Goal: Task Accomplishment & Management: Complete application form

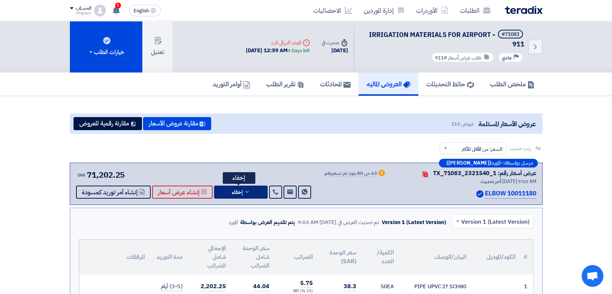
click at [244, 188] on button "إخفاء" at bounding box center [241, 191] width 54 height 13
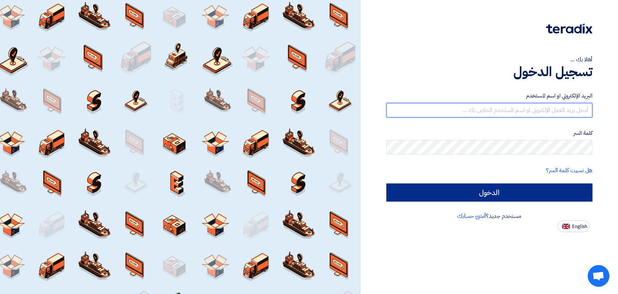
type input "mirghani@nabatat.com.sa"
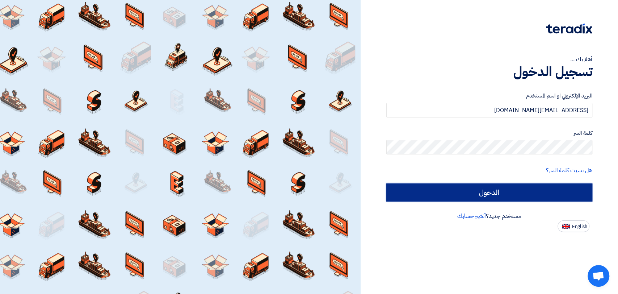
click at [418, 197] on input "الدخول" at bounding box center [489, 192] width 206 height 18
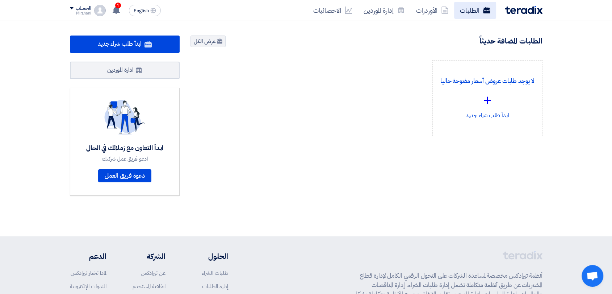
click at [465, 12] on link "الطلبات" at bounding box center [475, 10] width 42 height 17
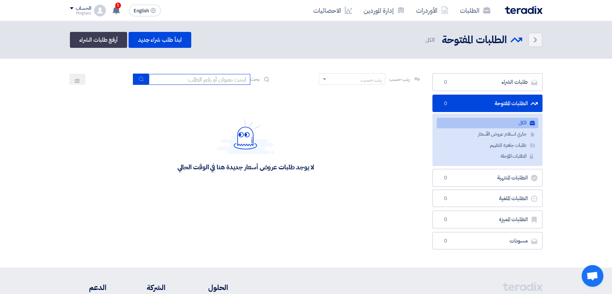
drag, startPoint x: 174, startPoint y: 79, endPoint x: 177, endPoint y: 83, distance: 5.2
click at [174, 79] on input at bounding box center [199, 79] width 101 height 11
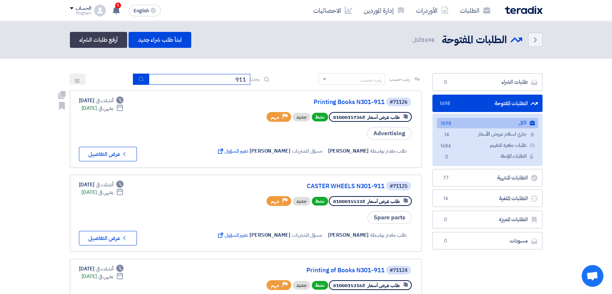
type input "911"
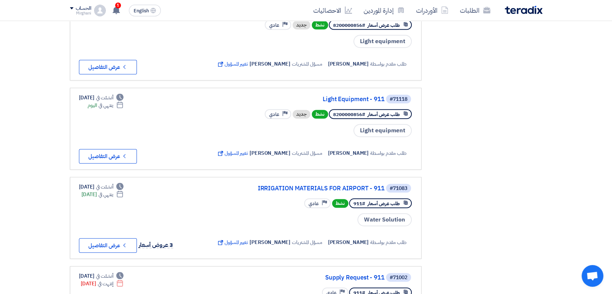
scroll to position [362, 0]
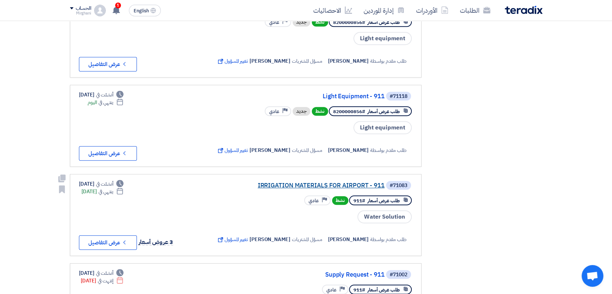
click at [302, 185] on link "IRRIGATION MATERIALS FOR AIRPORT - 911" at bounding box center [312, 185] width 145 height 7
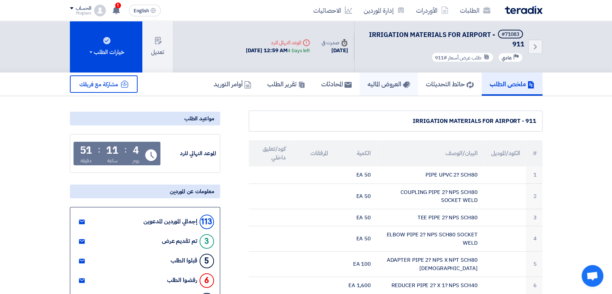
click at [367, 87] on h5 "العروض الماليه" at bounding box center [388, 84] width 42 height 8
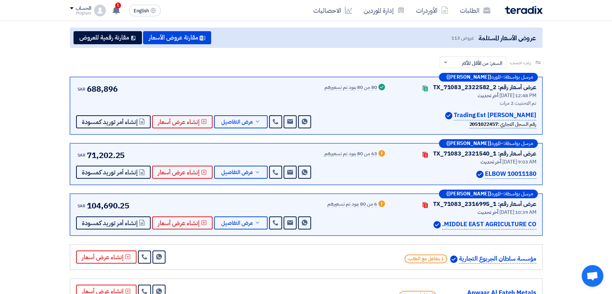
scroll to position [121, 0]
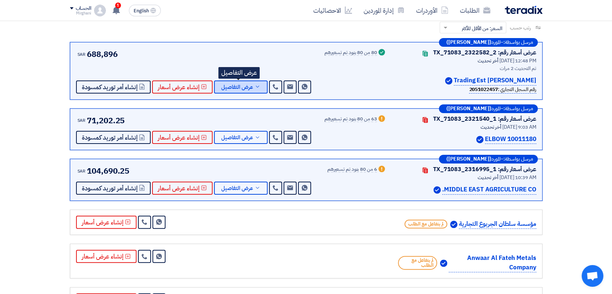
click at [240, 84] on span "عرض التفاصيل" at bounding box center [237, 86] width 32 height 5
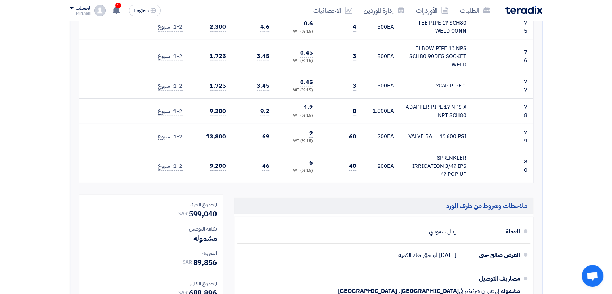
scroll to position [2333, 0]
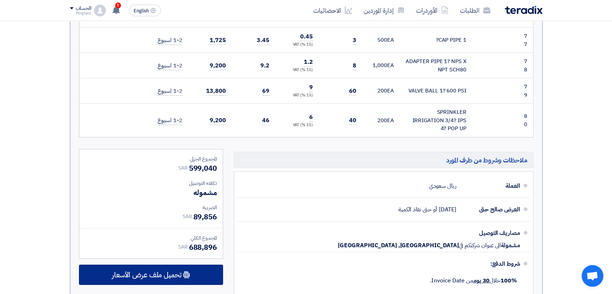
click at [140, 271] on span "تحميل ملف عرض الأسعار" at bounding box center [147, 274] width 70 height 7
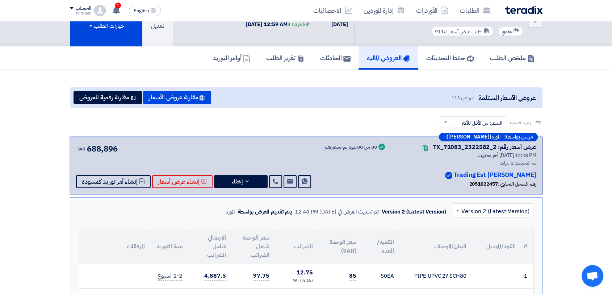
scroll to position [0, 0]
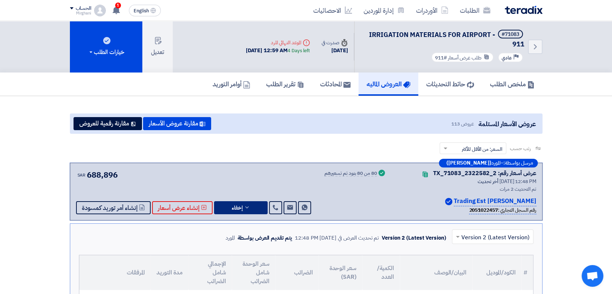
click at [235, 208] on div "مرسل بواسطة: – المورد (Mohammad Alqannas) عرض أسعار رقم: TX_71083_2322582_2 Con…" at bounding box center [306, 192] width 472 height 58
click at [241, 204] on button "إخفاء" at bounding box center [241, 207] width 54 height 13
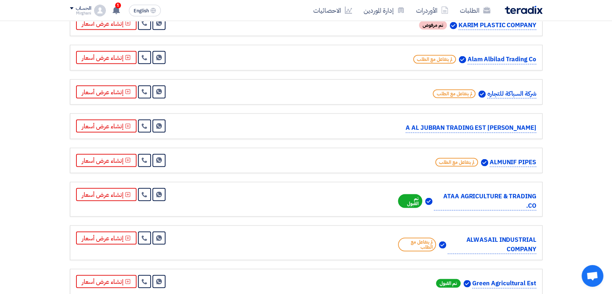
scroll to position [1448, 0]
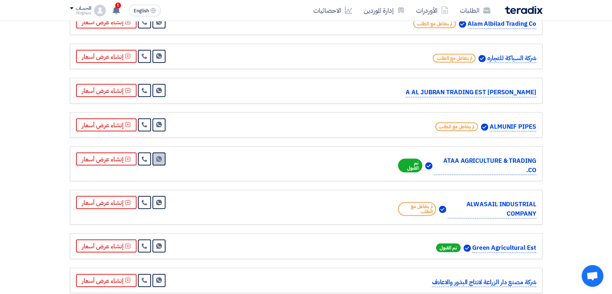
click at [153, 152] on link "Send Message" at bounding box center [158, 158] width 13 height 13
click at [142, 156] on icon at bounding box center [145, 159] width 6 height 6
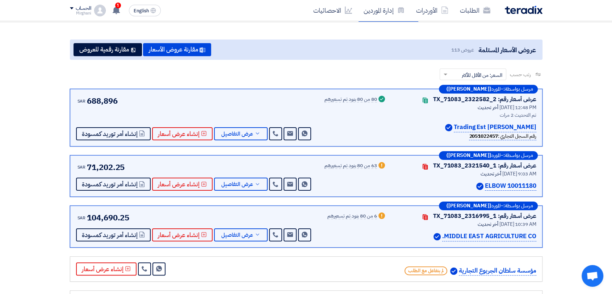
scroll to position [0, 0]
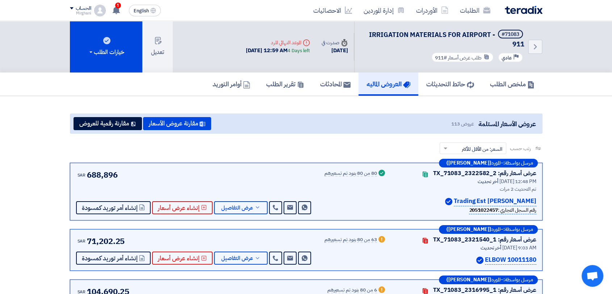
drag, startPoint x: 446, startPoint y: 122, endPoint x: 472, endPoint y: 121, distance: 25.7
click at [472, 121] on div "عروض الأسعار المستلمة عروض 113 مقارنة عروض الأسعار مقارنة رقمية للعروض" at bounding box center [306, 123] width 472 height 20
click at [440, 125] on div "عروض الأسعار المستلمة عروض 113 مقارنة عروض الأسعار مقارنة رقمية للعروض" at bounding box center [306, 123] width 472 height 20
click at [458, 11] on link "الطلبات" at bounding box center [475, 10] width 42 height 17
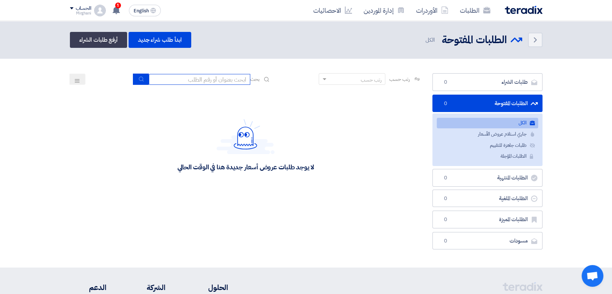
click at [194, 81] on input at bounding box center [199, 79] width 101 height 11
paste input "10004458"
type input "1"
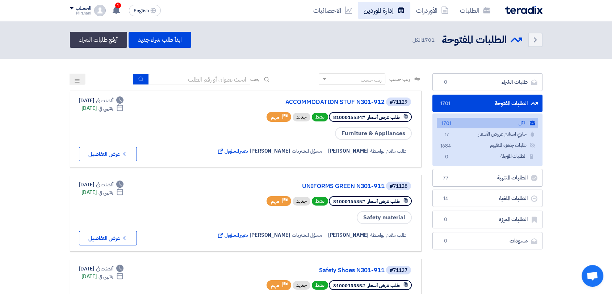
click at [377, 12] on link "إدارة الموردين" at bounding box center [384, 10] width 52 height 17
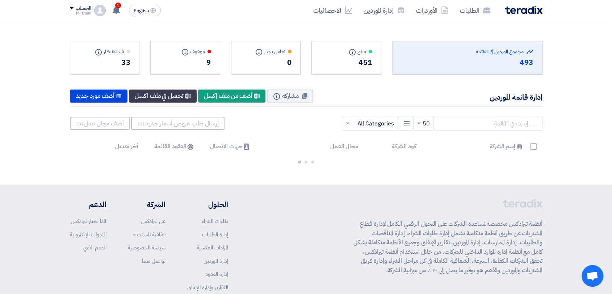
click at [460, 115] on div "× 50 New Supplier × All Categories ×" at bounding box center [306, 123] width 472 height 22
click at [460, 118] on input "text" at bounding box center [488, 123] width 109 height 14
paste input "10004458"
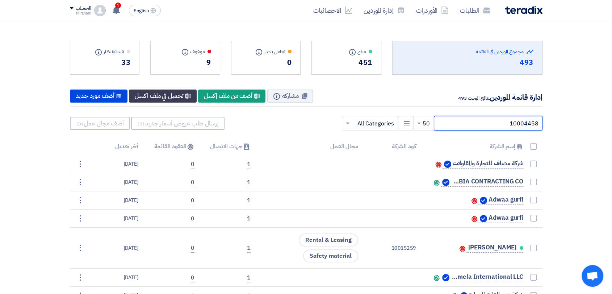
type input "10004458"
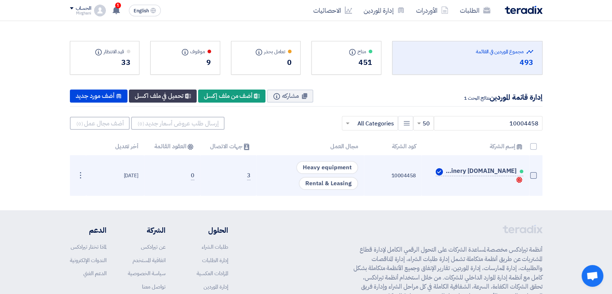
click at [533, 175] on span at bounding box center [533, 175] width 7 height 7
click at [528, 175] on input "checkbox" at bounding box center [525, 176] width 5 height 5
checkbox input "true"
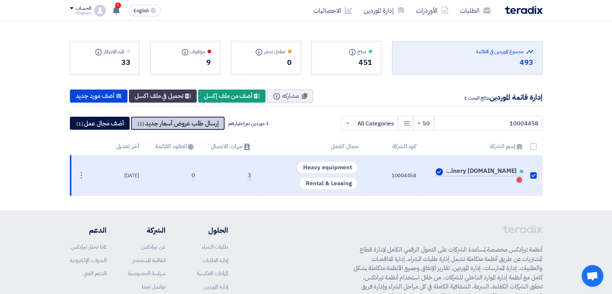
click at [156, 118] on button "إرسال طلب عروض أسعار جديد (1)" at bounding box center [177, 123] width 93 height 13
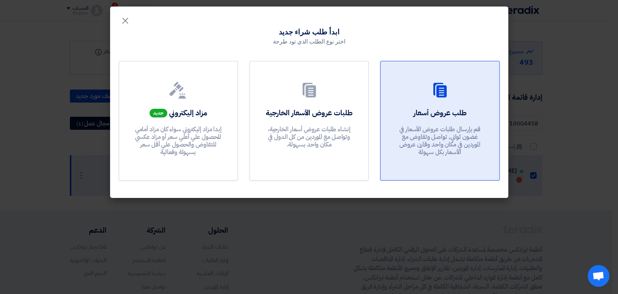
click at [424, 131] on p "قم بإرسال طلبات عروض الأسعار في غضون ثواني, تواصل وتفاوض مع الموردين في مكان وا…" at bounding box center [439, 140] width 87 height 31
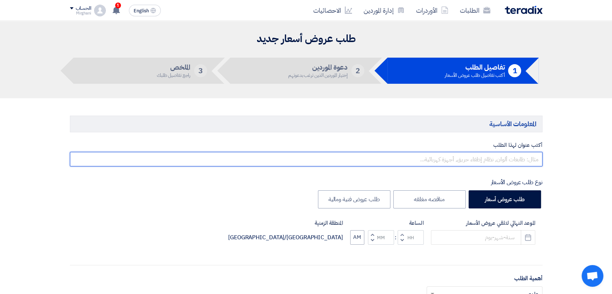
click at [421, 155] on input "text" at bounding box center [306, 159] width 472 height 14
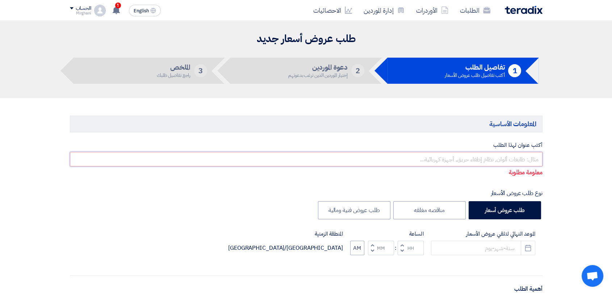
paste input "Car Rent & Equipment"
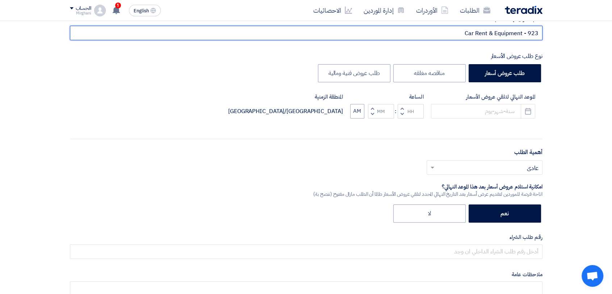
scroll to position [161, 0]
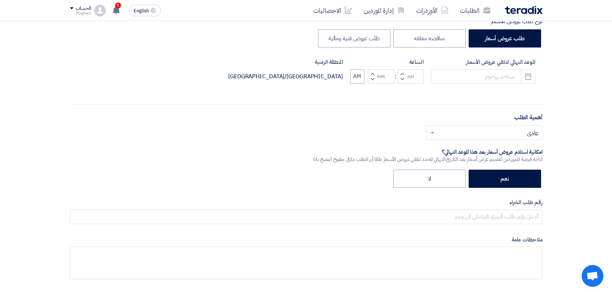
type input "Car Rent & Equipment - 923"
click at [472, 67] on div "الموعد النهائي لتلقي عروض الأسعار Pick a date" at bounding box center [483, 71] width 104 height 26
click at [471, 78] on input at bounding box center [483, 76] width 104 height 14
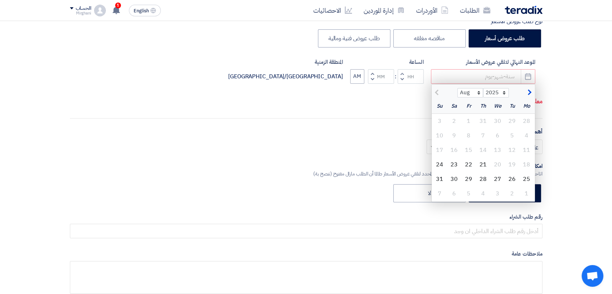
drag, startPoint x: 467, startPoint y: 166, endPoint x: 468, endPoint y: 162, distance: 3.6
click at [467, 165] on div "22" at bounding box center [468, 164] width 14 height 14
type input "8/22/2025"
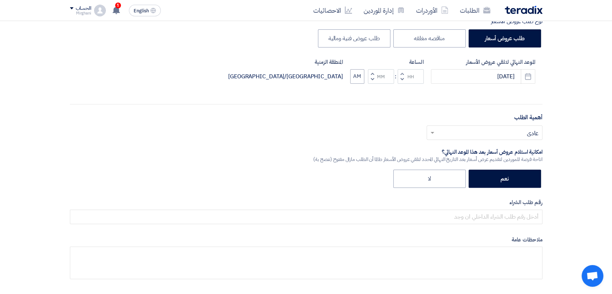
click at [398, 71] on button "Increment hours" at bounding box center [402, 73] width 9 height 9
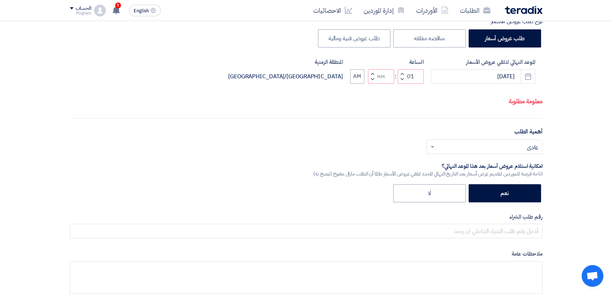
click at [374, 76] on button "Decrement minutes" at bounding box center [372, 79] width 9 height 9
type input "12"
type input "59"
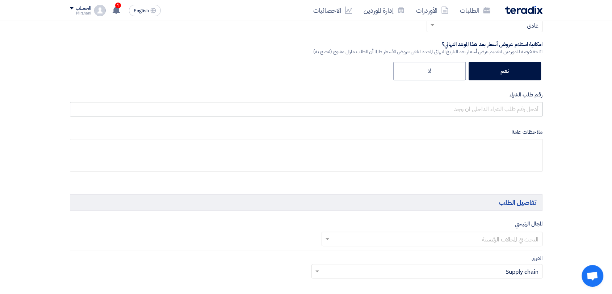
scroll to position [281, 0]
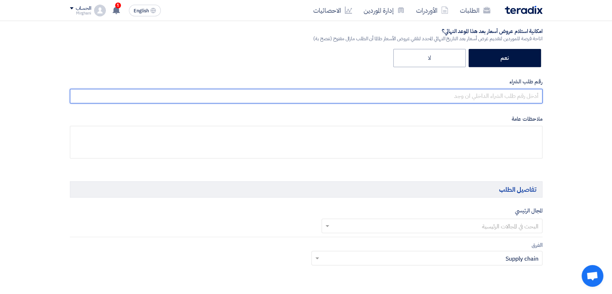
click at [477, 93] on input "text" at bounding box center [306, 96] width 472 height 14
paste input "8300010530"
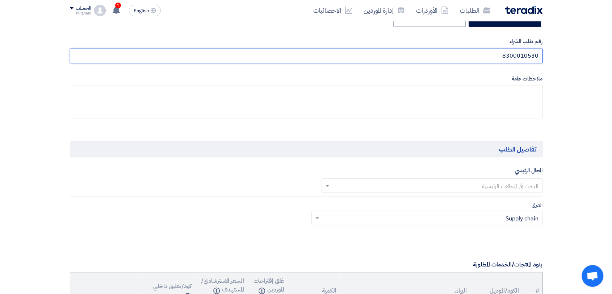
scroll to position [402, 0]
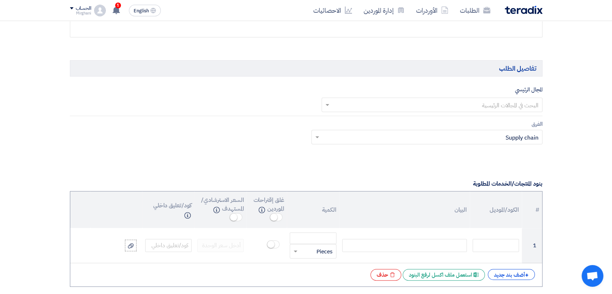
type input "8300010530"
click at [495, 110] on input "text" at bounding box center [436, 105] width 206 height 12
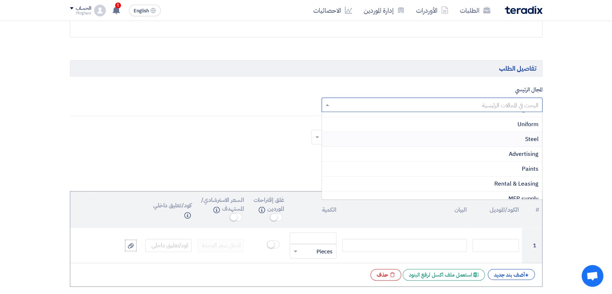
scroll to position [161, 0]
drag, startPoint x: 509, startPoint y: 150, endPoint x: 508, endPoint y: 146, distance: 3.6
click at [508, 149] on span "Rental & Leasing" at bounding box center [516, 151] width 44 height 9
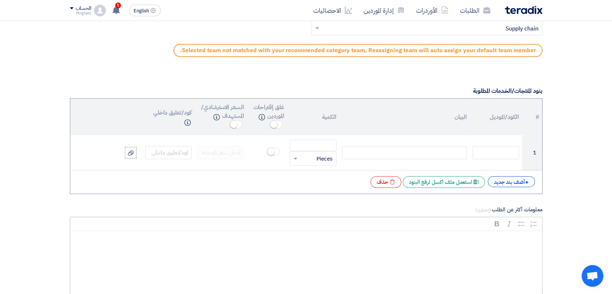
scroll to position [603, 0]
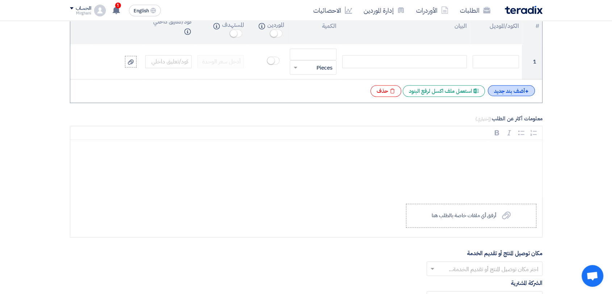
click at [503, 92] on div "+ أضف بند جديد" at bounding box center [511, 90] width 47 height 11
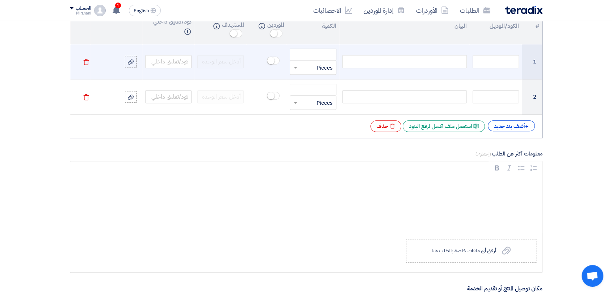
click at [430, 63] on div at bounding box center [404, 61] width 125 height 13
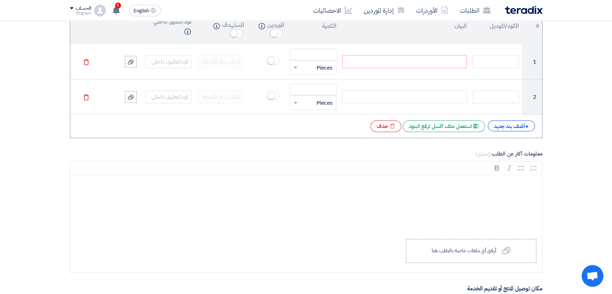
paste div
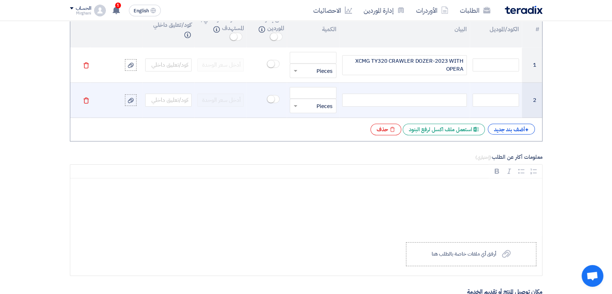
click at [394, 97] on div at bounding box center [404, 99] width 125 height 13
paste div
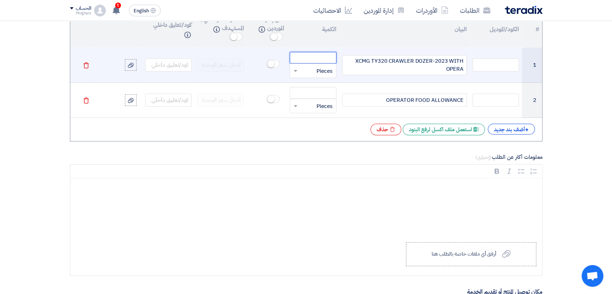
click at [323, 52] on input "number" at bounding box center [313, 58] width 46 height 12
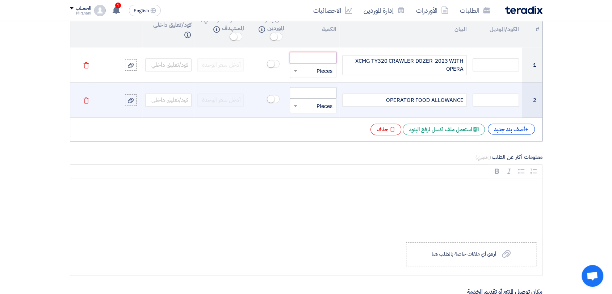
paste input "134.61"
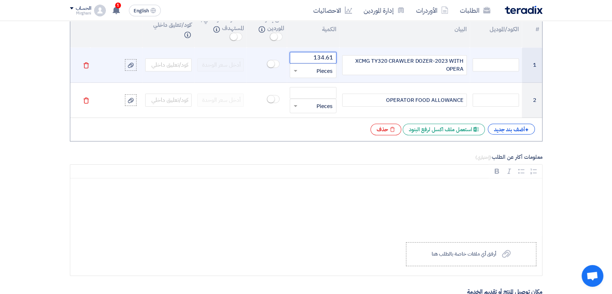
type input "134.61"
click at [322, 72] on input "text" at bounding box center [317, 71] width 30 height 12
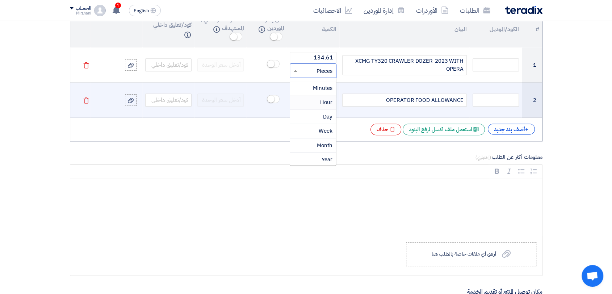
click at [325, 101] on span "Hour" at bounding box center [326, 102] width 12 height 8
click at [321, 94] on input "number" at bounding box center [313, 93] width 46 height 12
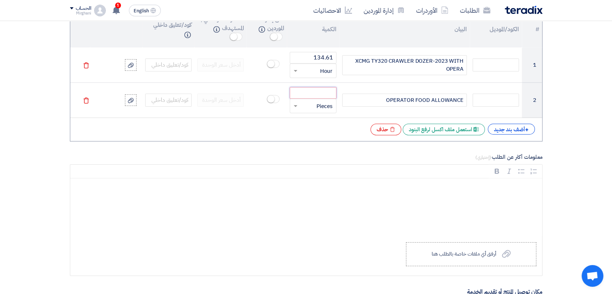
paste input "400.00"
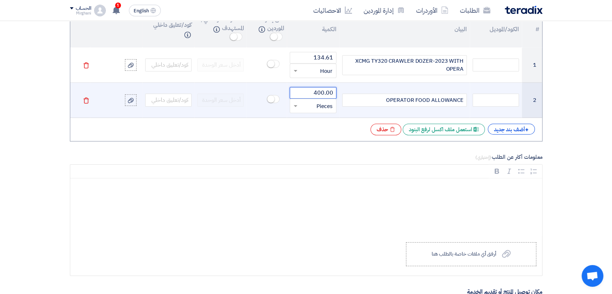
type input "400.00"
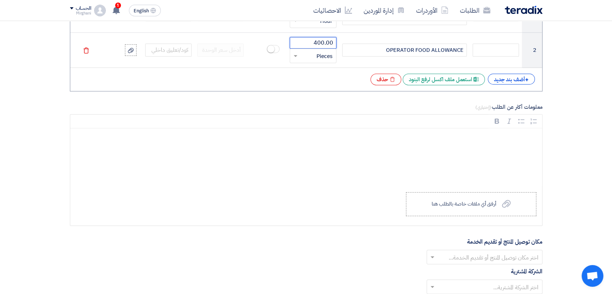
scroll to position [721, 0]
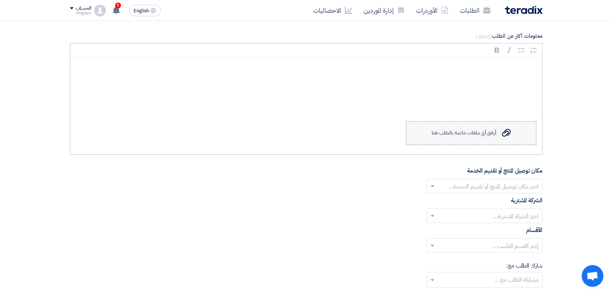
click at [460, 122] on label "Upload a file أرفق أي ملفات خاصة بالطلب هنا" at bounding box center [471, 133] width 130 height 24
click at [0, 0] on input "Upload a file أرفق أي ملفات خاصة بالطلب هنا" at bounding box center [0, 0] width 0 height 0
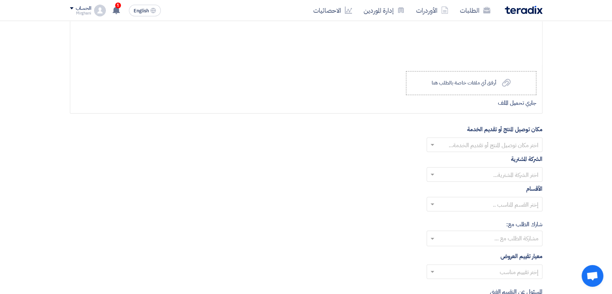
scroll to position [841, 0]
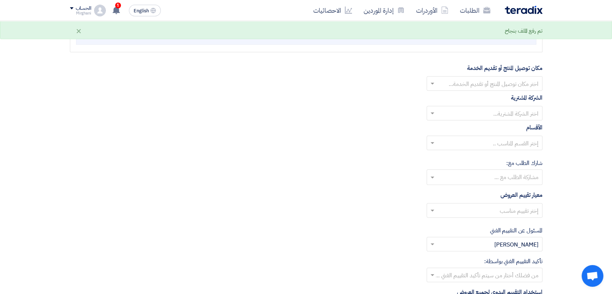
click at [463, 85] on input "text" at bounding box center [488, 84] width 101 height 12
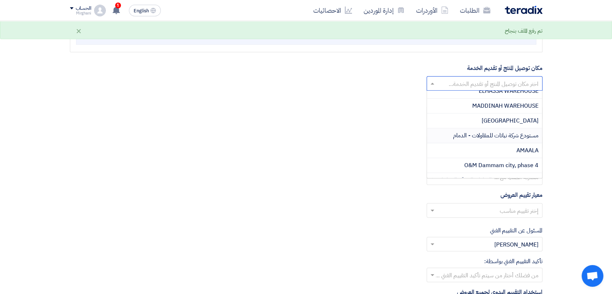
scroll to position [201, 0]
click at [486, 146] on div "AMAALA" at bounding box center [484, 149] width 115 height 15
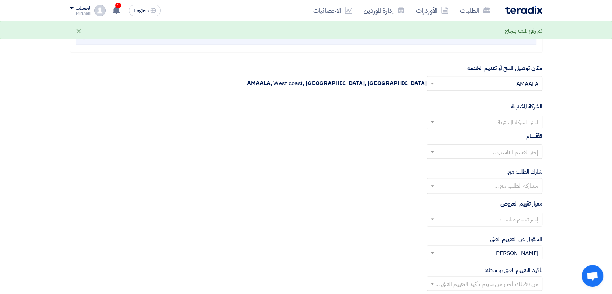
click at [482, 125] on input "text" at bounding box center [488, 123] width 101 height 12
click at [481, 135] on span "Nabatat for contracting" at bounding box center [508, 136] width 62 height 9
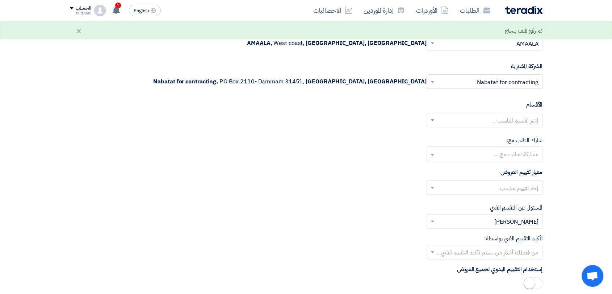
scroll to position [922, 0]
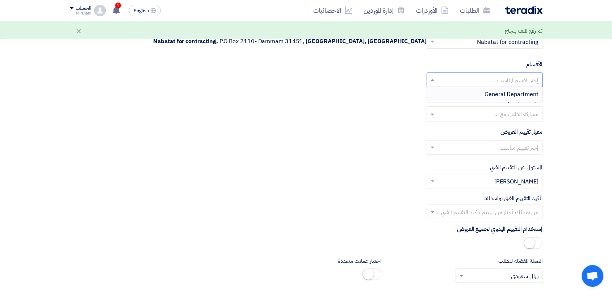
click at [487, 80] on input "text" at bounding box center [488, 81] width 101 height 12
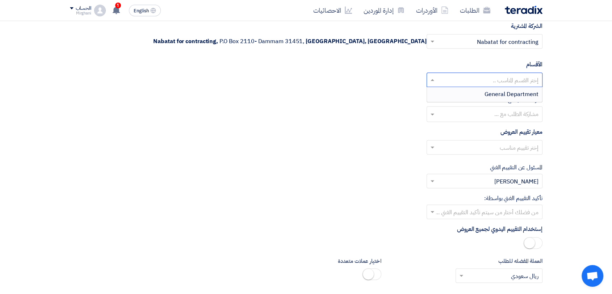
click at [488, 94] on span "General Department" at bounding box center [511, 94] width 54 height 9
click at [477, 146] on input "text" at bounding box center [488, 148] width 101 height 12
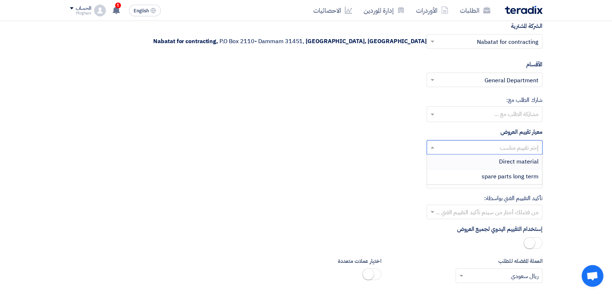
click at [478, 159] on div "Direct material" at bounding box center [484, 161] width 115 height 15
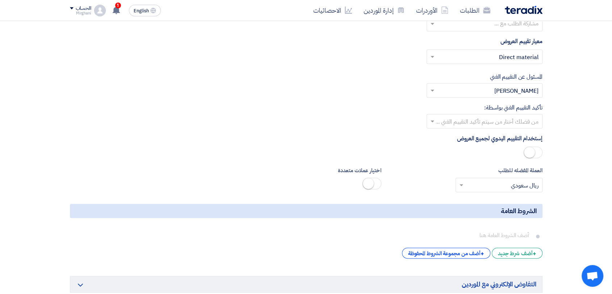
scroll to position [1043, 0]
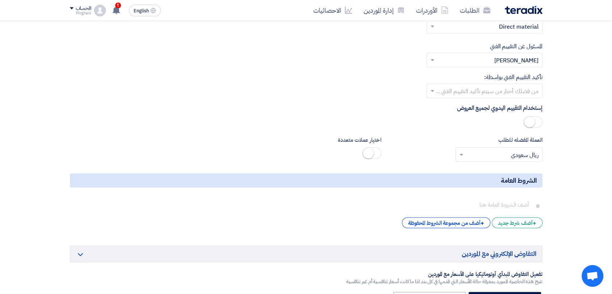
click at [481, 91] on input "text" at bounding box center [488, 91] width 101 height 12
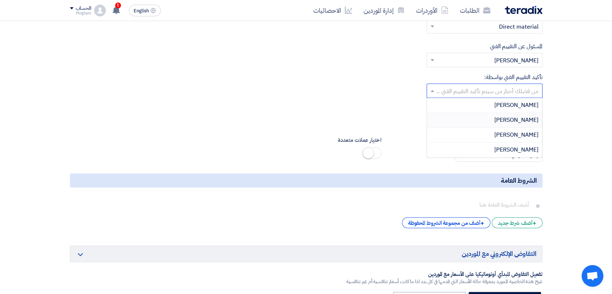
drag, startPoint x: 484, startPoint y: 118, endPoint x: 480, endPoint y: 123, distance: 6.2
click at [484, 118] on div "Mirghani Ali" at bounding box center [484, 120] width 115 height 15
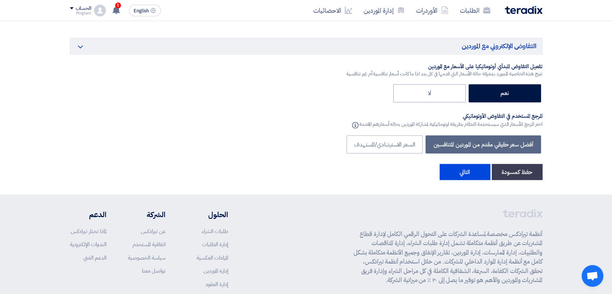
scroll to position [1315, 0]
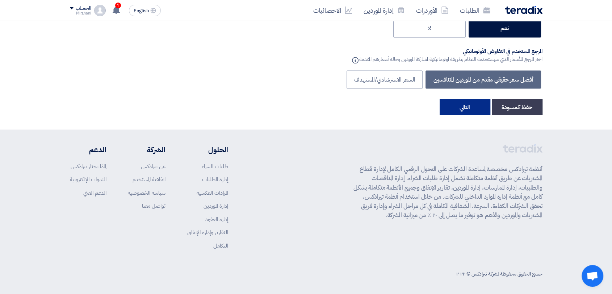
click at [465, 112] on button "التالي" at bounding box center [464, 107] width 51 height 16
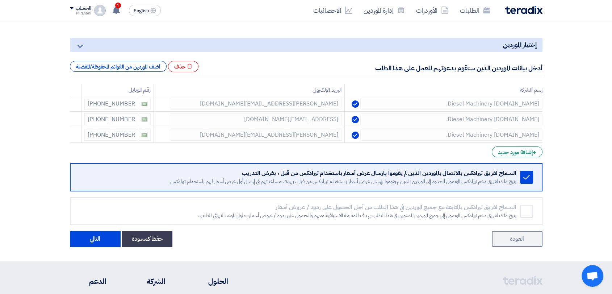
scroll to position [121, 0]
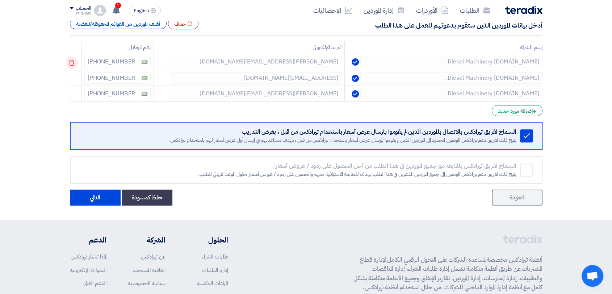
click at [72, 59] on icon at bounding box center [72, 62] width 12 height 12
click at [0, 0] on icon at bounding box center [0, 0] width 0 height 0
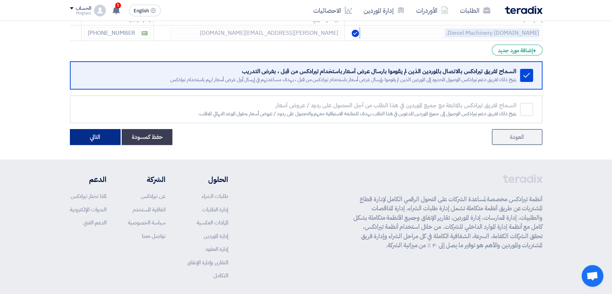
scroll to position [180, 0]
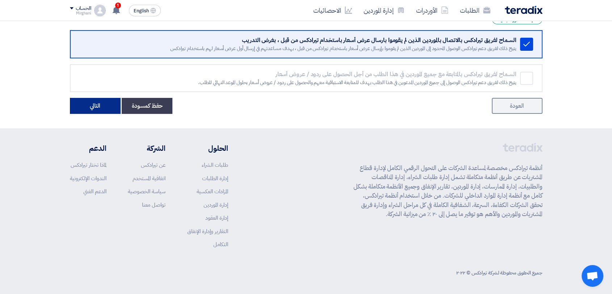
click at [96, 109] on button "التالي" at bounding box center [95, 106] width 51 height 16
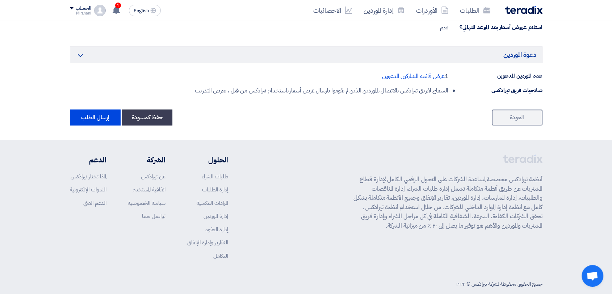
scroll to position [442, 0]
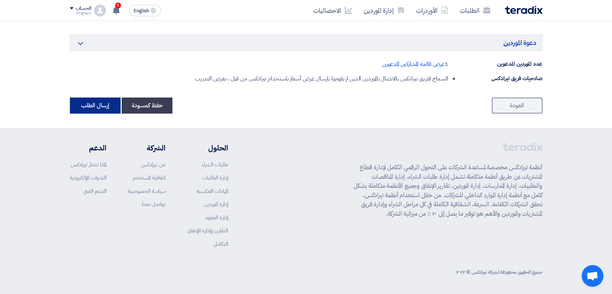
click at [106, 98] on button "إرسال الطلب" at bounding box center [95, 105] width 51 height 16
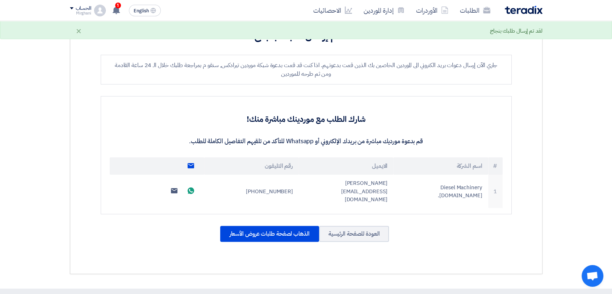
scroll to position [241, 0]
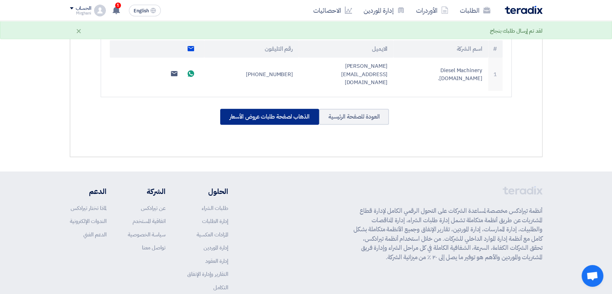
click at [246, 109] on div "الذهاب لصفحة طلبات عروض الأسعار" at bounding box center [269, 117] width 99 height 16
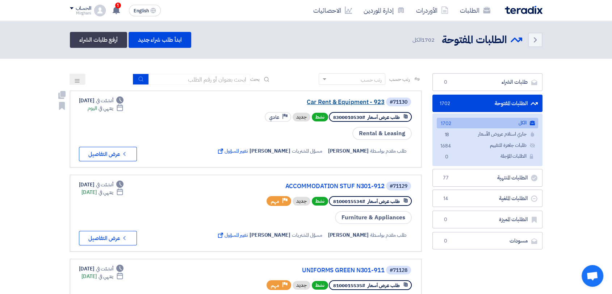
click at [333, 101] on link "Car Rent & Equipment - 923" at bounding box center [312, 102] width 145 height 7
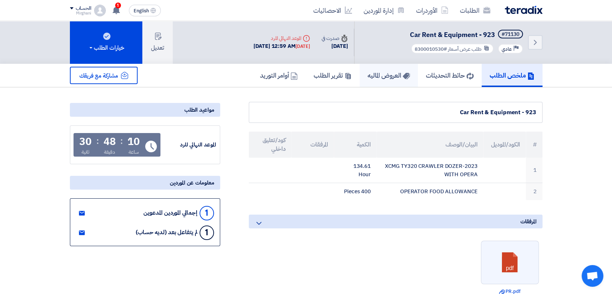
click at [384, 73] on h5 "العروض الماليه" at bounding box center [388, 75] width 42 height 8
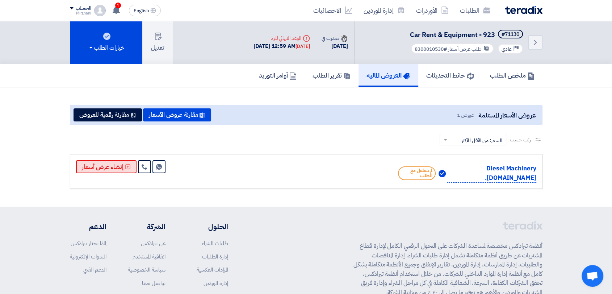
click at [113, 166] on button "إنشاء عرض أسعار" at bounding box center [106, 166] width 60 height 13
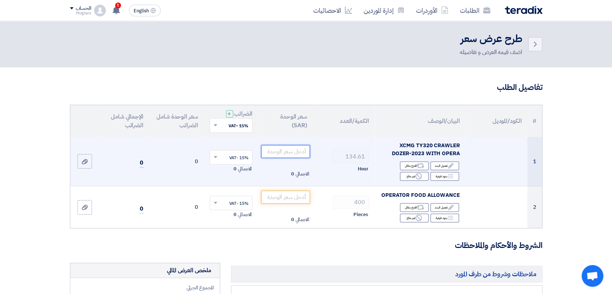
click at [292, 150] on input "number" at bounding box center [285, 151] width 49 height 13
click at [441, 164] on div "Edit تعديل البند" at bounding box center [444, 165] width 29 height 9
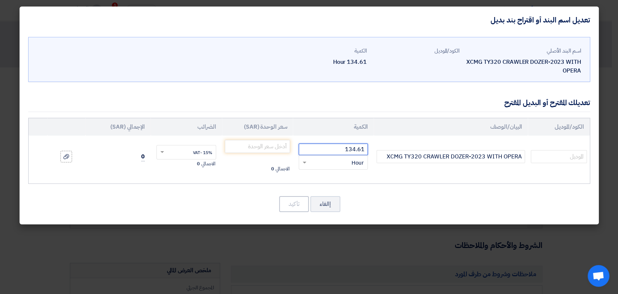
drag, startPoint x: 328, startPoint y: 152, endPoint x: 434, endPoint y: 145, distance: 105.9
click at [434, 146] on tr "XCMG TY320 CRAWLER DOZER-2023 WITH OPERA 134.61 RFQ_STEP1.ITEMS.2.TYPE_PLACEHOL…" at bounding box center [309, 156] width 561 height 42
paste input "270.0"
type input "270.0"
click at [257, 151] on input "number" at bounding box center [258, 146] width 66 height 13
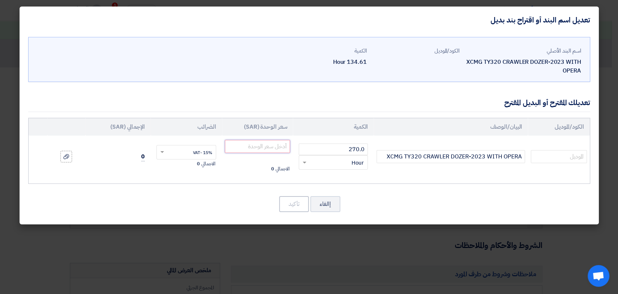
paste input "134.61"
type input "134.61"
click at [299, 196] on button "تأكيد" at bounding box center [294, 204] width 30 height 16
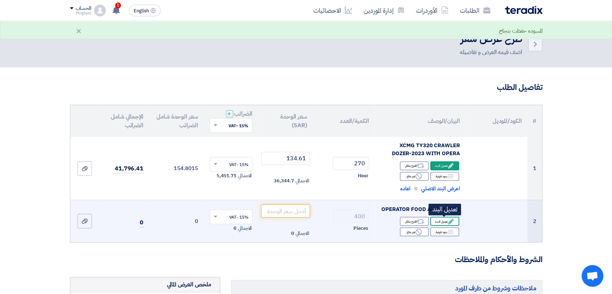
click at [442, 218] on div "Edit تعديل البند" at bounding box center [444, 220] width 29 height 9
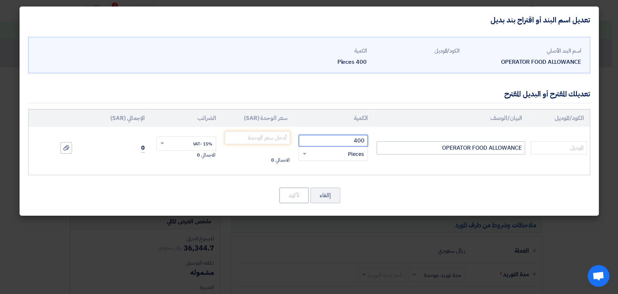
drag, startPoint x: 341, startPoint y: 142, endPoint x: 407, endPoint y: 142, distance: 65.9
click at [407, 142] on tr "OPERATOR FOOD ALLOWANCE 400 RFQ_STEP1.ITEMS.2.TYPE_PLACEHOLDER × Pieces" at bounding box center [309, 148] width 561 height 42
paste input "1.0"
type input "1.000"
click at [351, 153] on span "Pieces" at bounding box center [356, 154] width 16 height 8
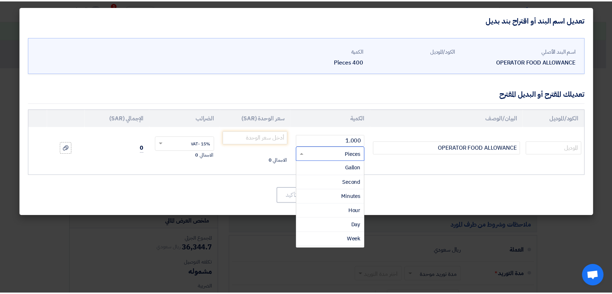
scroll to position [469, 0]
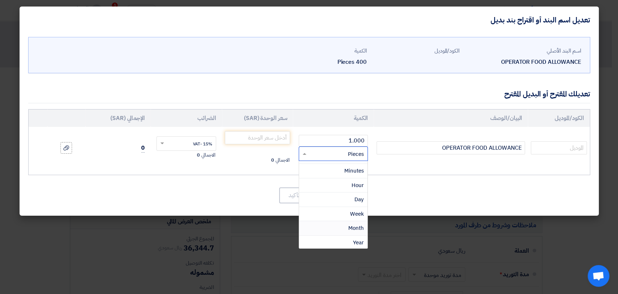
click at [336, 227] on div "Month" at bounding box center [333, 228] width 68 height 14
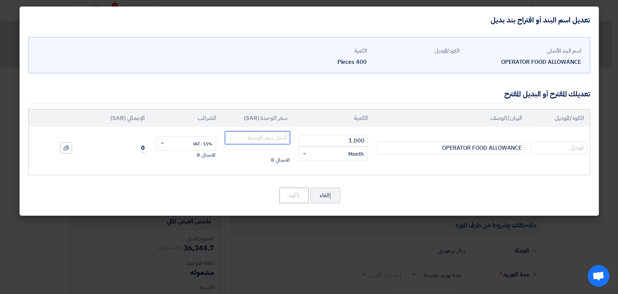
click at [277, 142] on input "number" at bounding box center [258, 137] width 66 height 13
paste input "400.00"
type input "400.00"
click at [302, 197] on button "تأكيد" at bounding box center [294, 195] width 30 height 16
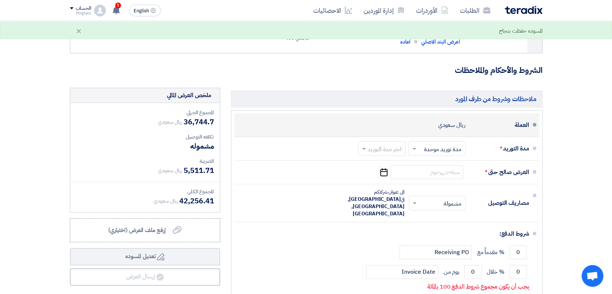
scroll to position [201, 0]
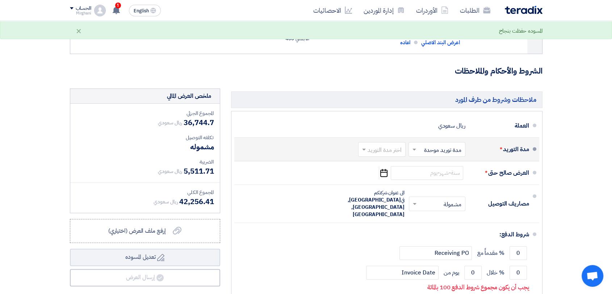
click at [367, 156] on div "اختر مدة التوريد × مدة توريد موحدة × اختر مدة التوريد" at bounding box center [411, 148] width 109 height 17
click at [370, 153] on input "text" at bounding box center [380, 149] width 44 height 10
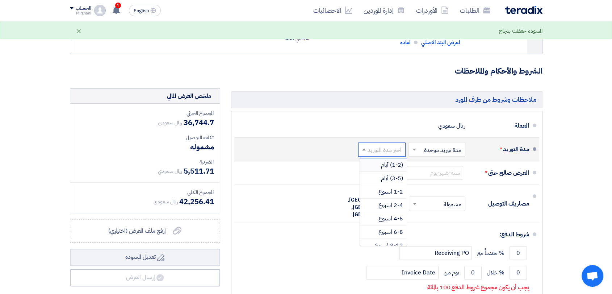
click at [371, 169] on div "(1-2) أيام" at bounding box center [383, 164] width 47 height 13
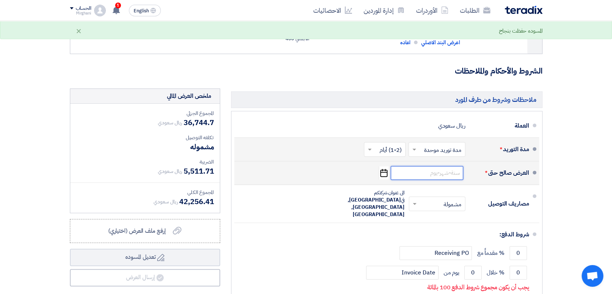
click at [411, 171] on input at bounding box center [427, 173] width 72 height 14
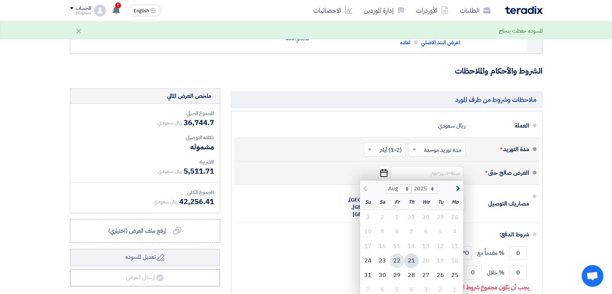
click at [400, 258] on div "22" at bounding box center [397, 260] width 14 height 14
type input "8/22/2025"
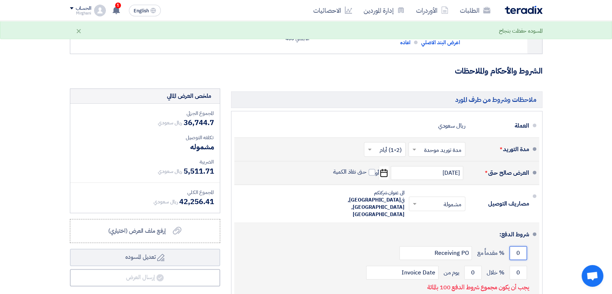
click at [520, 246] on input "0" at bounding box center [517, 253] width 17 height 14
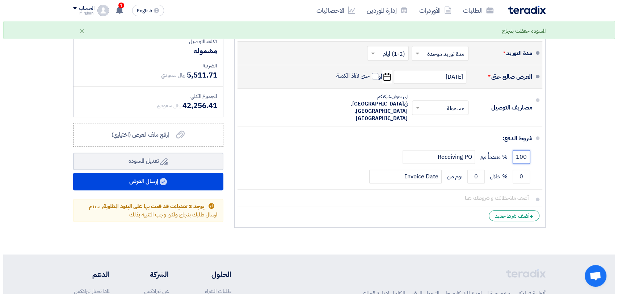
scroll to position [321, 0]
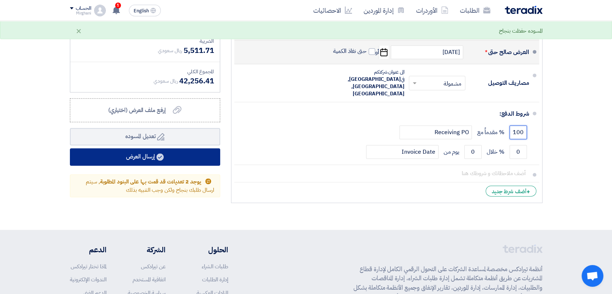
type input "100"
click at [175, 162] on button "إرسال العرض" at bounding box center [145, 156] width 150 height 17
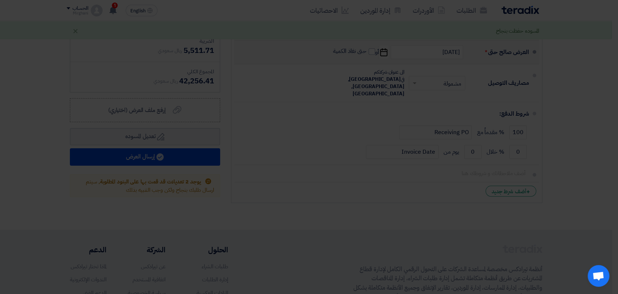
click at [179, 160] on td "(1-2) أيام" at bounding box center [155, 151] width 66 height 21
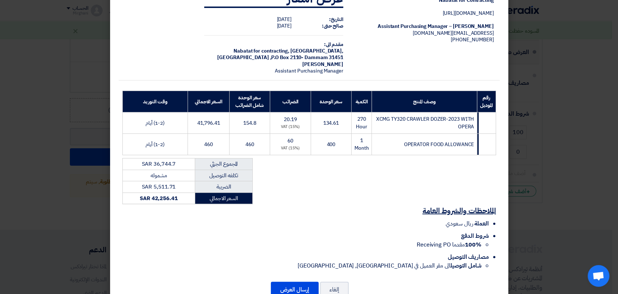
scroll to position [47, 0]
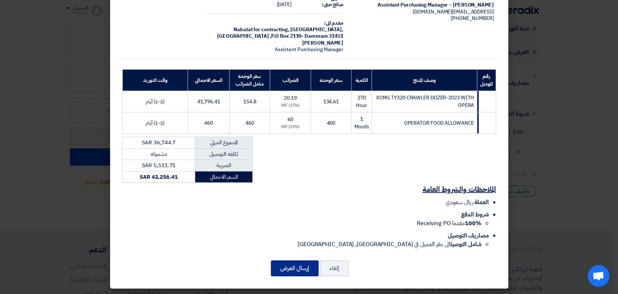
click at [283, 266] on button "إرسال العرض" at bounding box center [295, 268] width 48 height 16
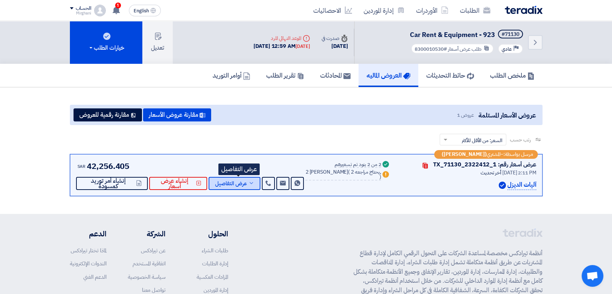
click at [254, 180] on icon at bounding box center [251, 183] width 6 height 6
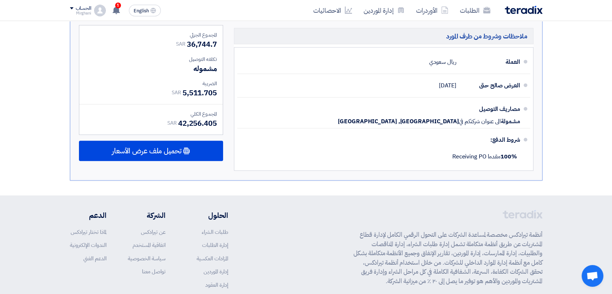
scroll to position [416, 0]
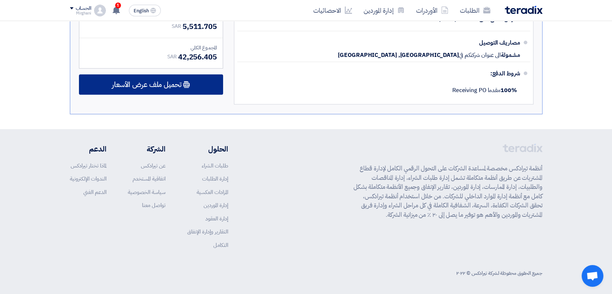
click at [148, 89] on div "تحميل ملف عرض الأسعار" at bounding box center [151, 84] width 144 height 20
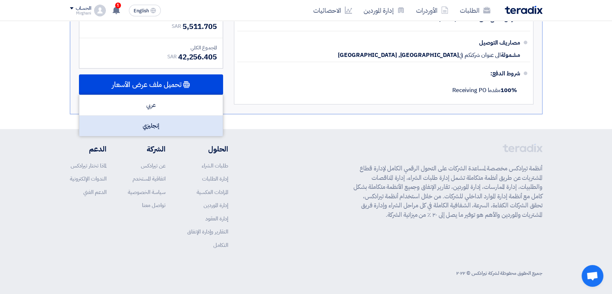
click at [151, 121] on div "إنجليزي" at bounding box center [150, 125] width 143 height 20
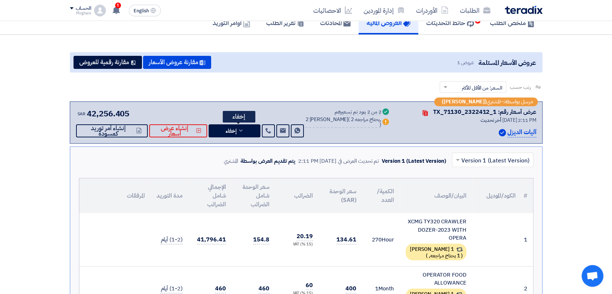
scroll to position [0, 0]
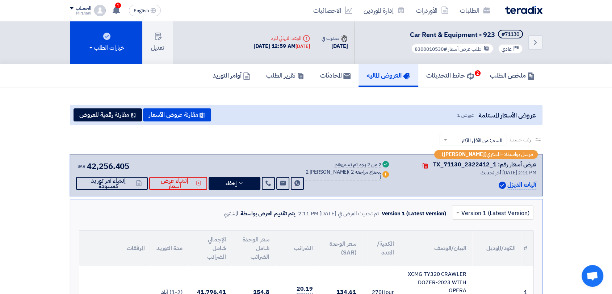
click at [525, 42] on div "Back #71130 Car Rent & Equipment - 923 Priority عادي طلب عرض أسعار #8300010530" at bounding box center [448, 42] width 188 height 43
click at [528, 42] on link "Back" at bounding box center [535, 42] width 14 height 14
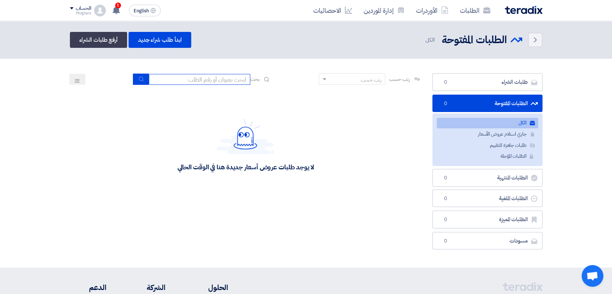
click at [224, 80] on input at bounding box center [199, 79] width 101 height 11
type input "911"
click at [128, 76] on div "رتب حسب رتب حسب بحث 911" at bounding box center [246, 81] width 352 height 17
click at [133, 79] on button "submit" at bounding box center [141, 78] width 16 height 11
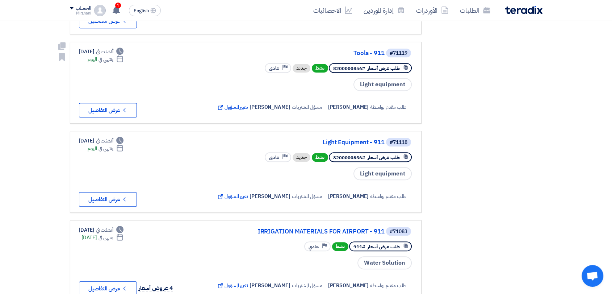
scroll to position [563, 0]
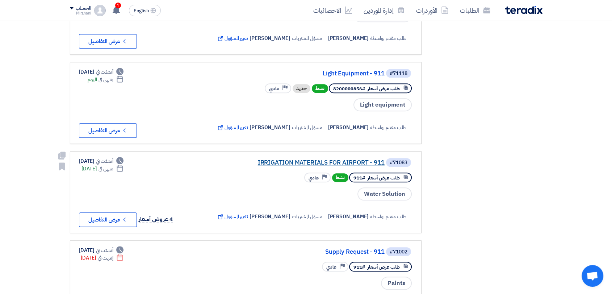
click at [278, 166] on link "IRRIGATION MATERIALS FOR AIRPORT - 911" at bounding box center [312, 162] width 145 height 7
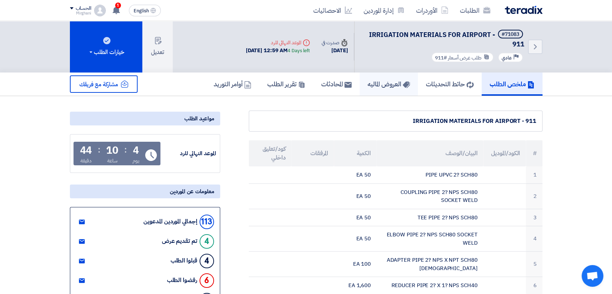
click at [359, 83] on link "العروض الماليه" at bounding box center [388, 83] width 58 height 23
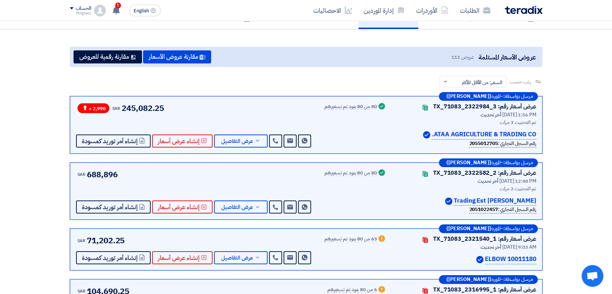
scroll to position [80, 0]
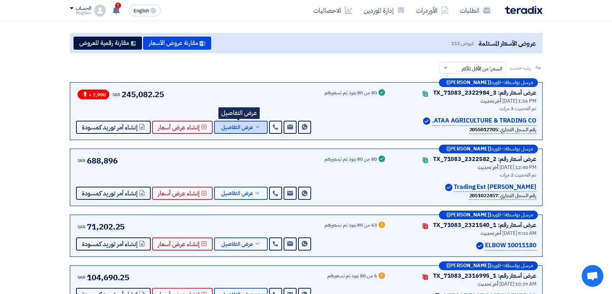
click at [247, 130] on span "عرض التفاصيل" at bounding box center [237, 127] width 32 height 5
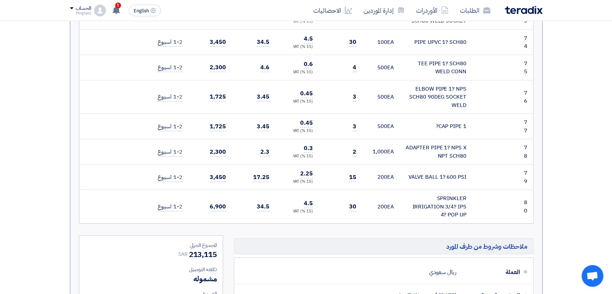
scroll to position [2453, 0]
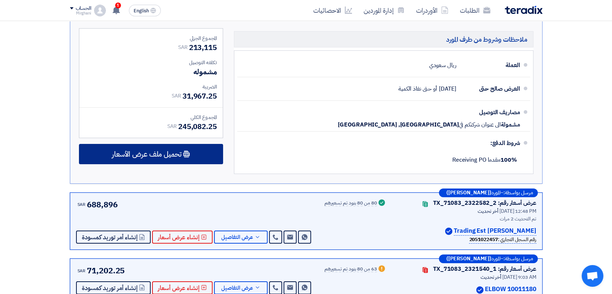
click at [194, 144] on div "تحميل ملف عرض الأسعار" at bounding box center [151, 154] width 144 height 20
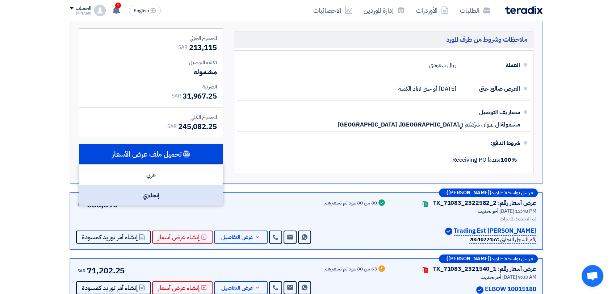
click at [183, 185] on div "إنجليزي" at bounding box center [150, 195] width 143 height 20
click at [210, 185] on div "إنجليزي" at bounding box center [150, 195] width 143 height 20
